Goal: Information Seeking & Learning: Learn about a topic

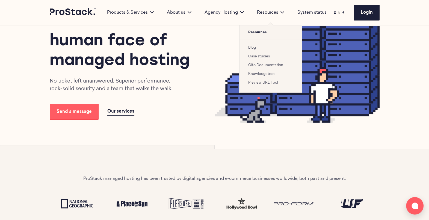
click at [261, 59] on li "Case studies" at bounding box center [270, 56] width 45 height 7
click at [258, 56] on link "Case studies" at bounding box center [259, 57] width 22 height 4
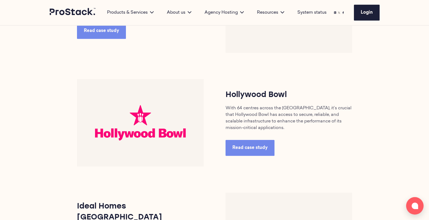
scroll to position [670, 0]
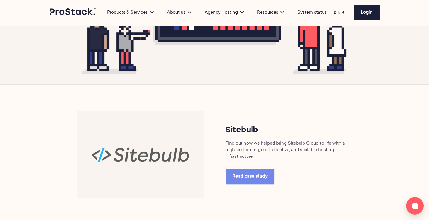
scroll to position [174, 0]
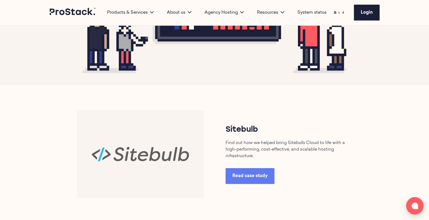
click at [254, 178] on span "Read case study" at bounding box center [249, 176] width 35 height 4
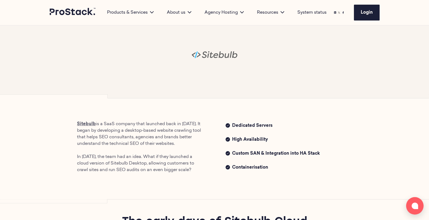
scroll to position [48, 0]
